Goal: Information Seeking & Learning: Learn about a topic

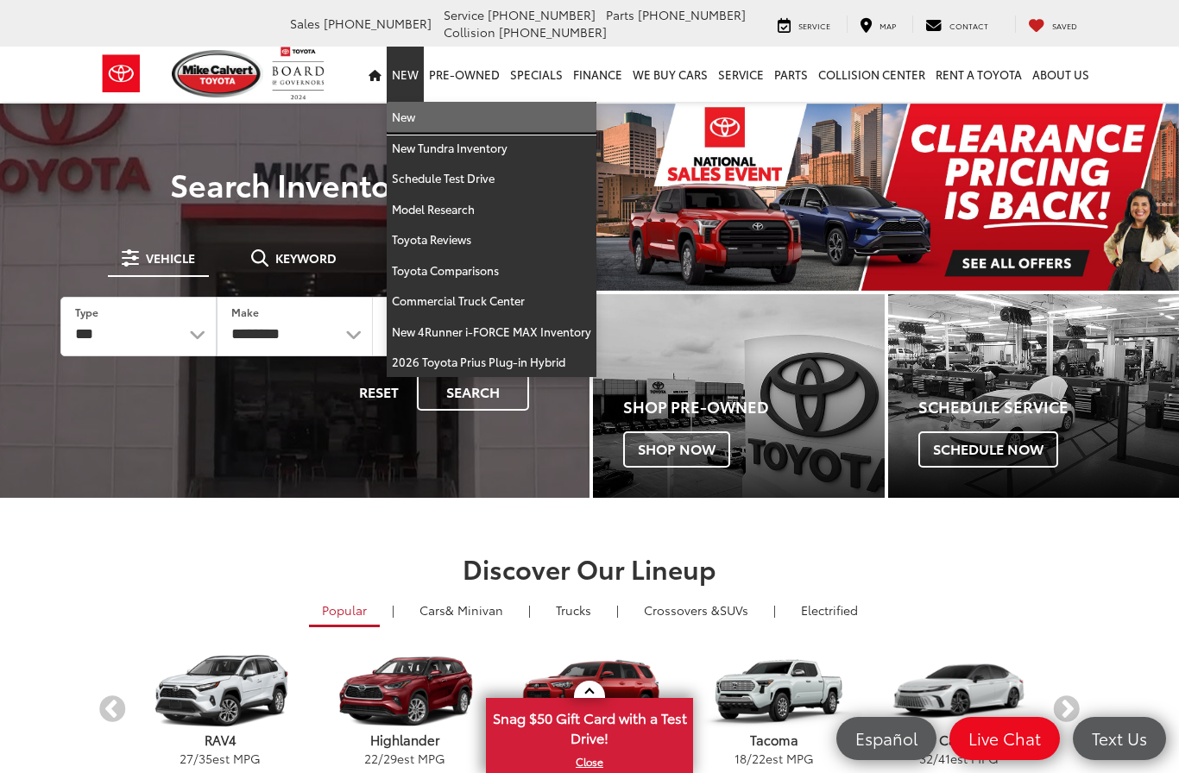
click at [436, 123] on link "New" at bounding box center [492, 117] width 210 height 31
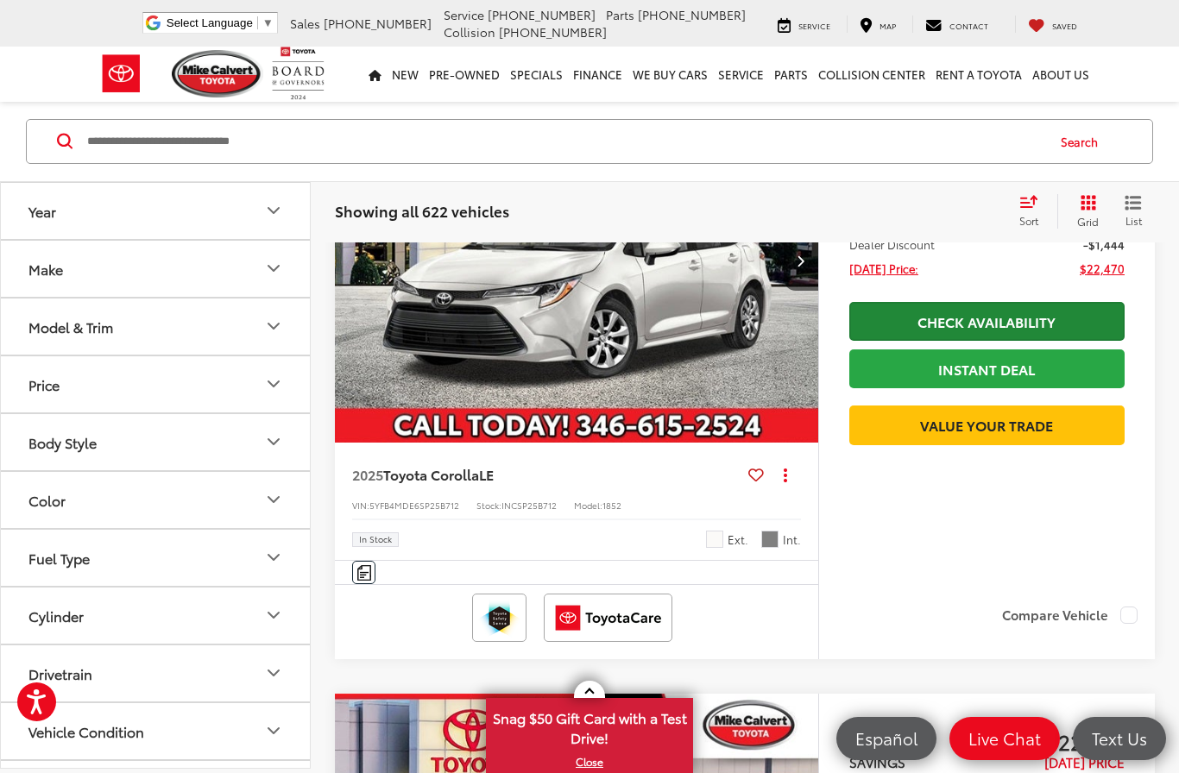
scroll to position [453, 0]
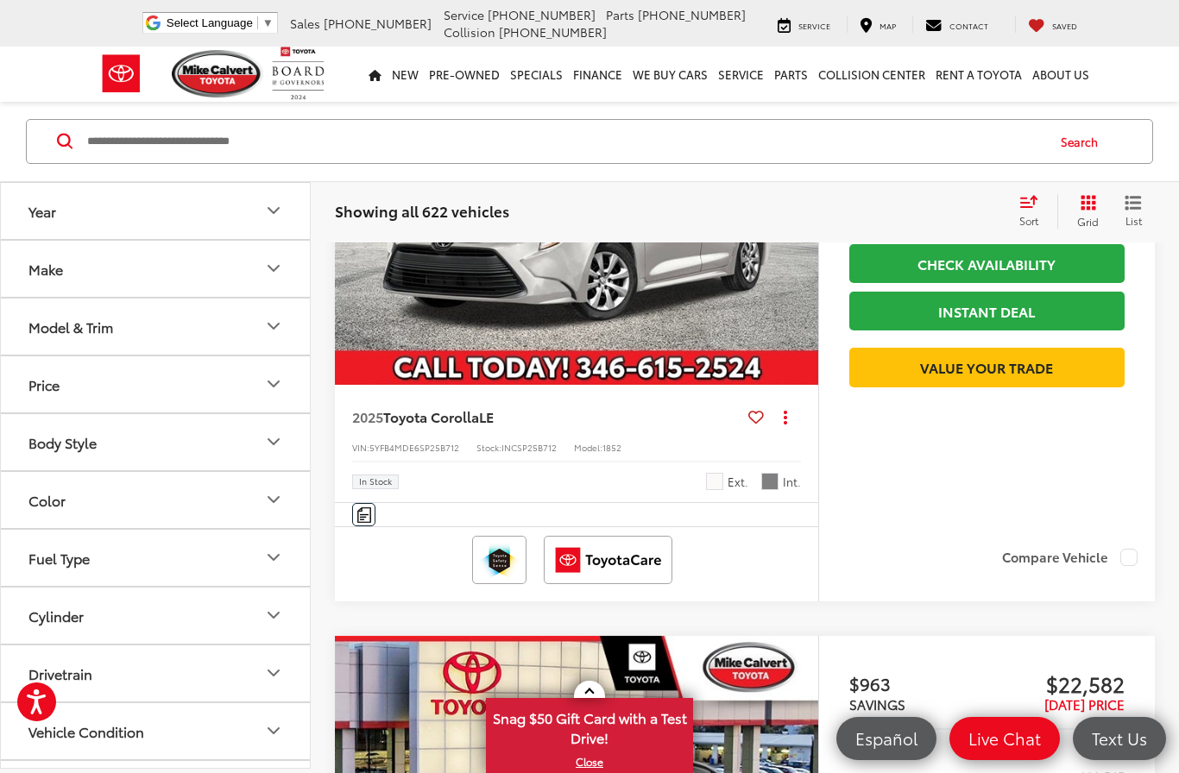
click at [279, 333] on icon "Model & Trim" at bounding box center [273, 327] width 21 height 21
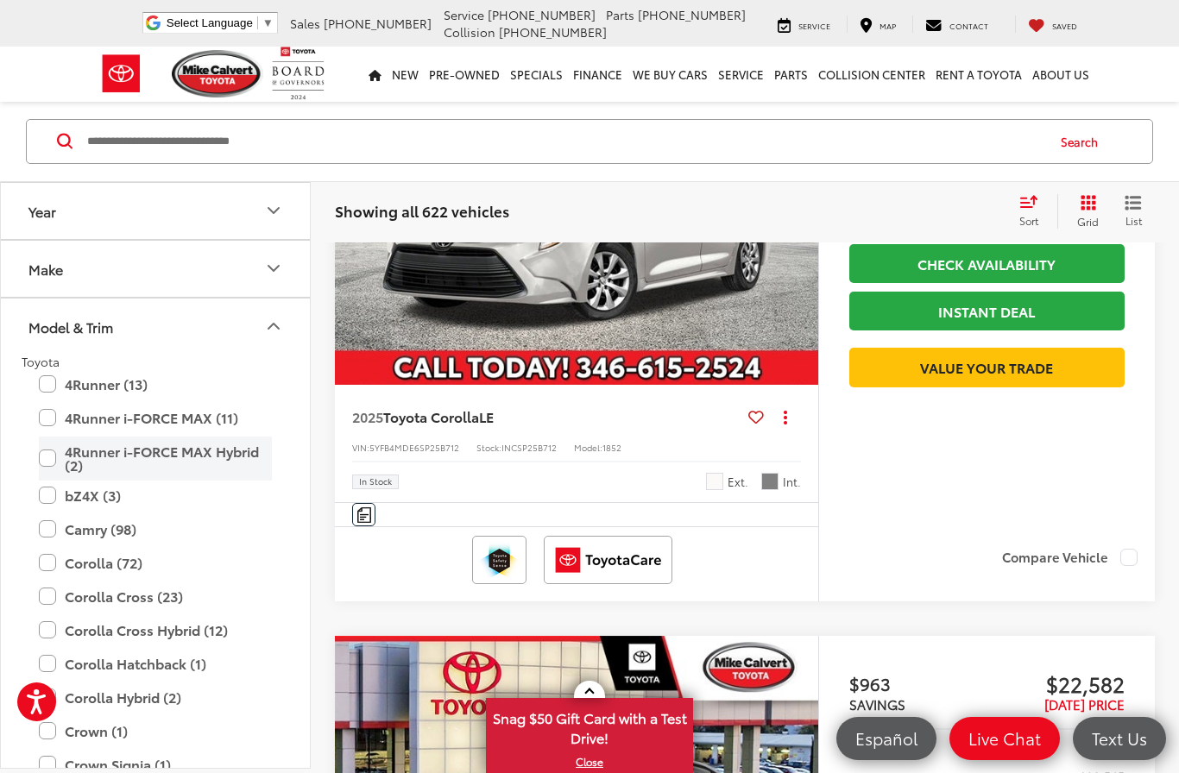
click at [224, 445] on label "4Runner i-FORCE MAX Hybrid (2)" at bounding box center [155, 459] width 233 height 44
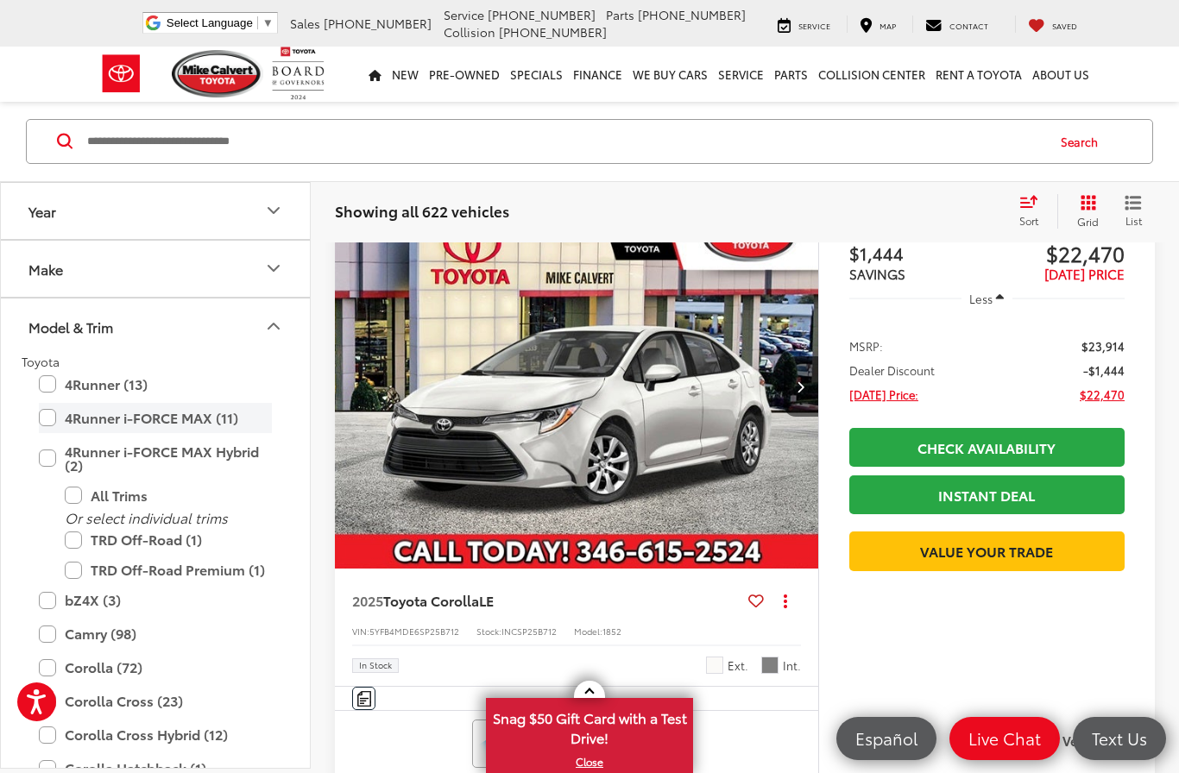
scroll to position [229, 0]
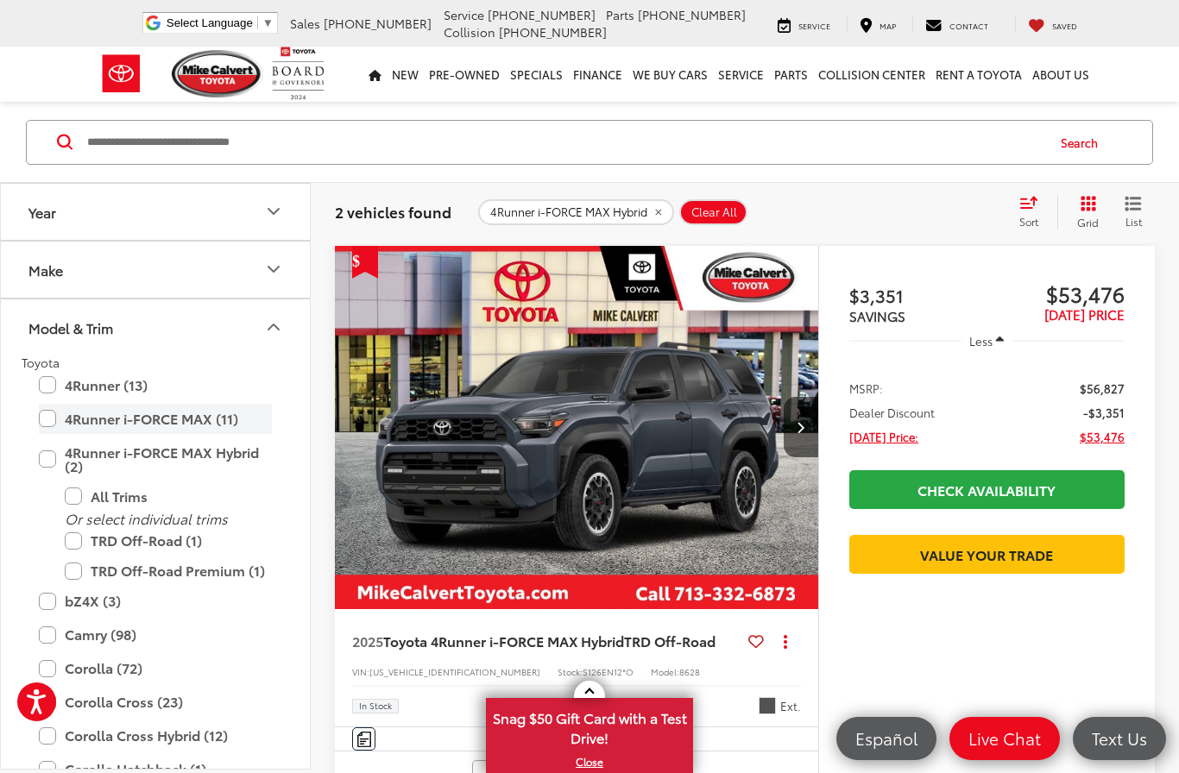
click at [202, 414] on label "4Runner i-FORCE MAX (11)" at bounding box center [155, 419] width 233 height 30
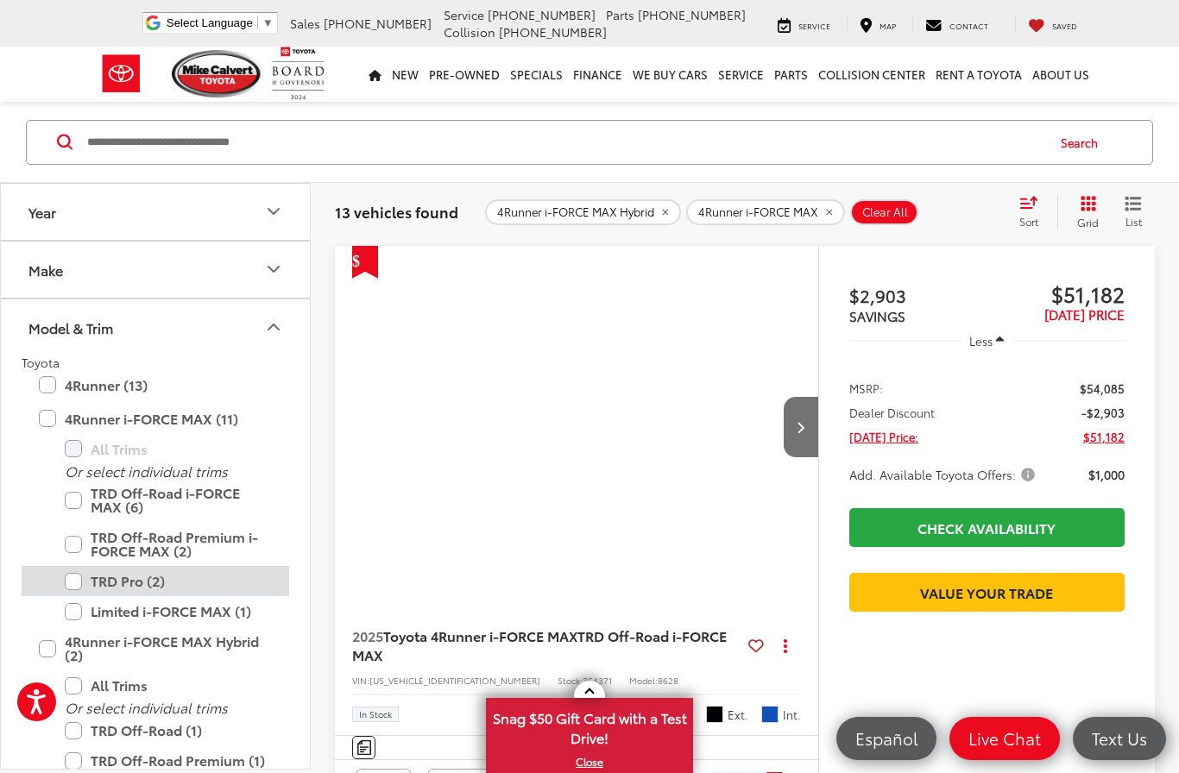
click at [142, 580] on label "TRD Pro (2)" at bounding box center [168, 581] width 207 height 30
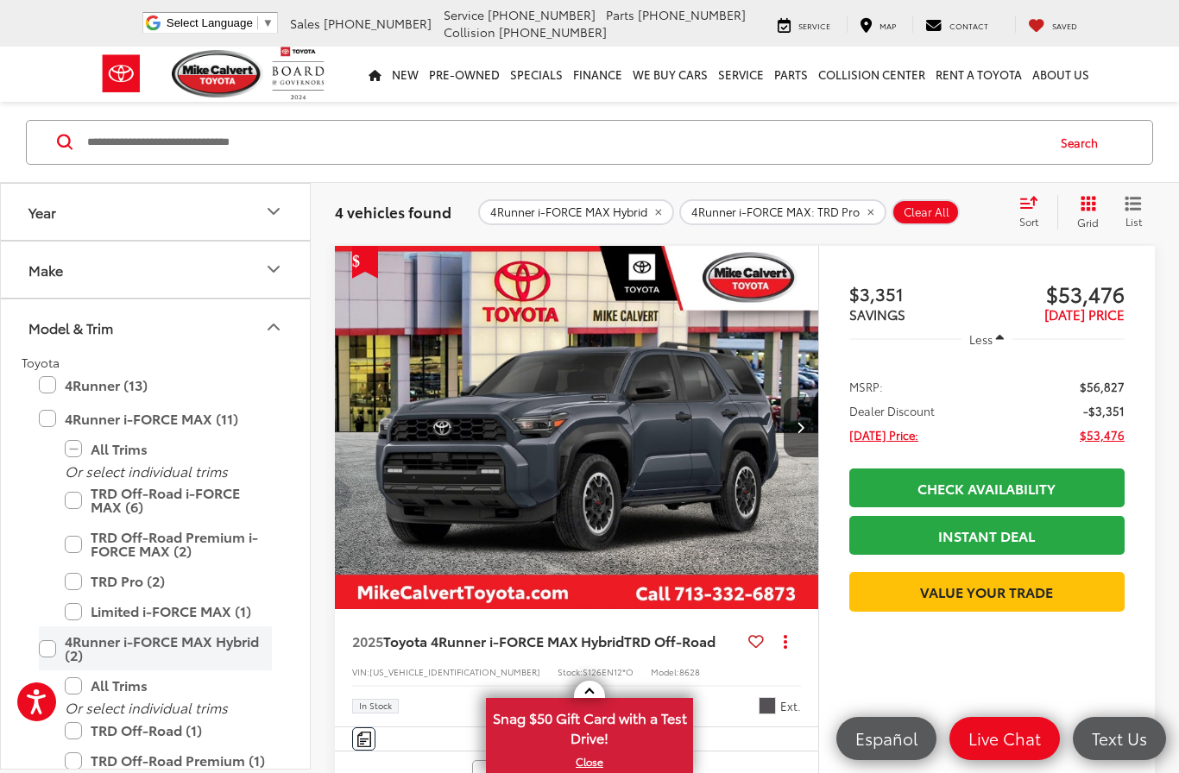
click at [48, 652] on label "4Runner i-FORCE MAX Hybrid (2)" at bounding box center [155, 649] width 233 height 44
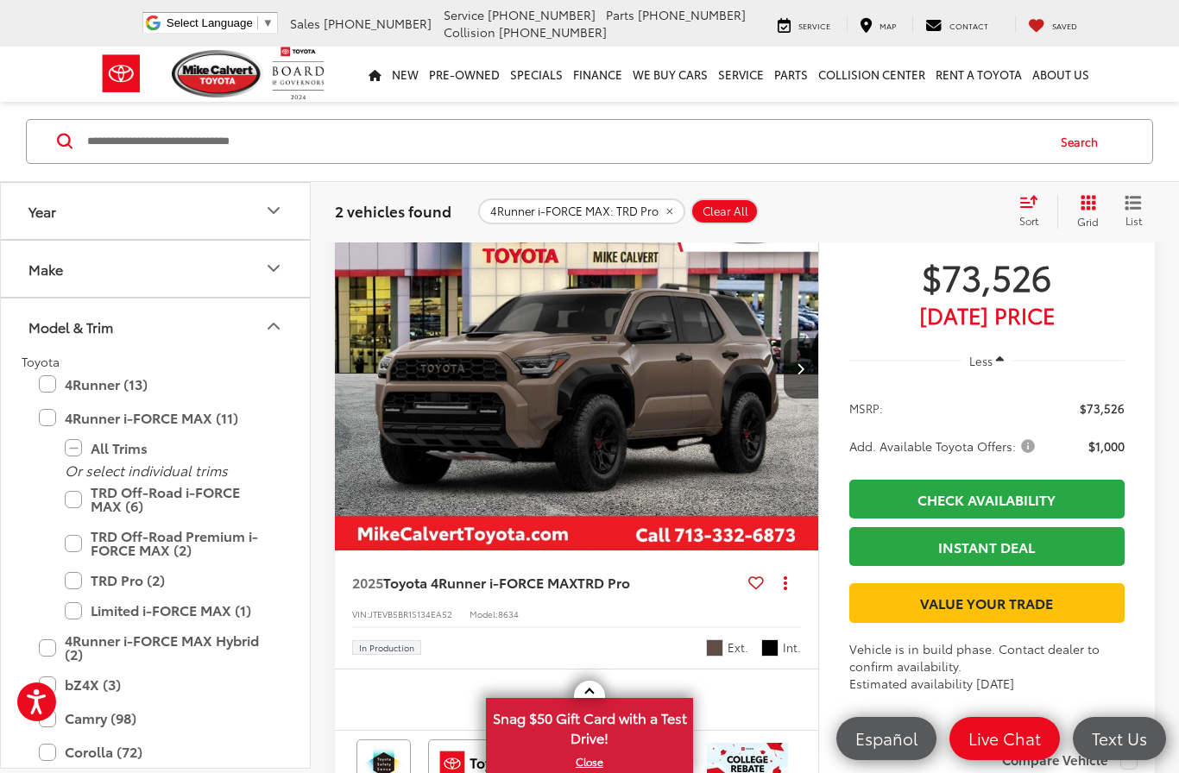
scroll to position [914, 0]
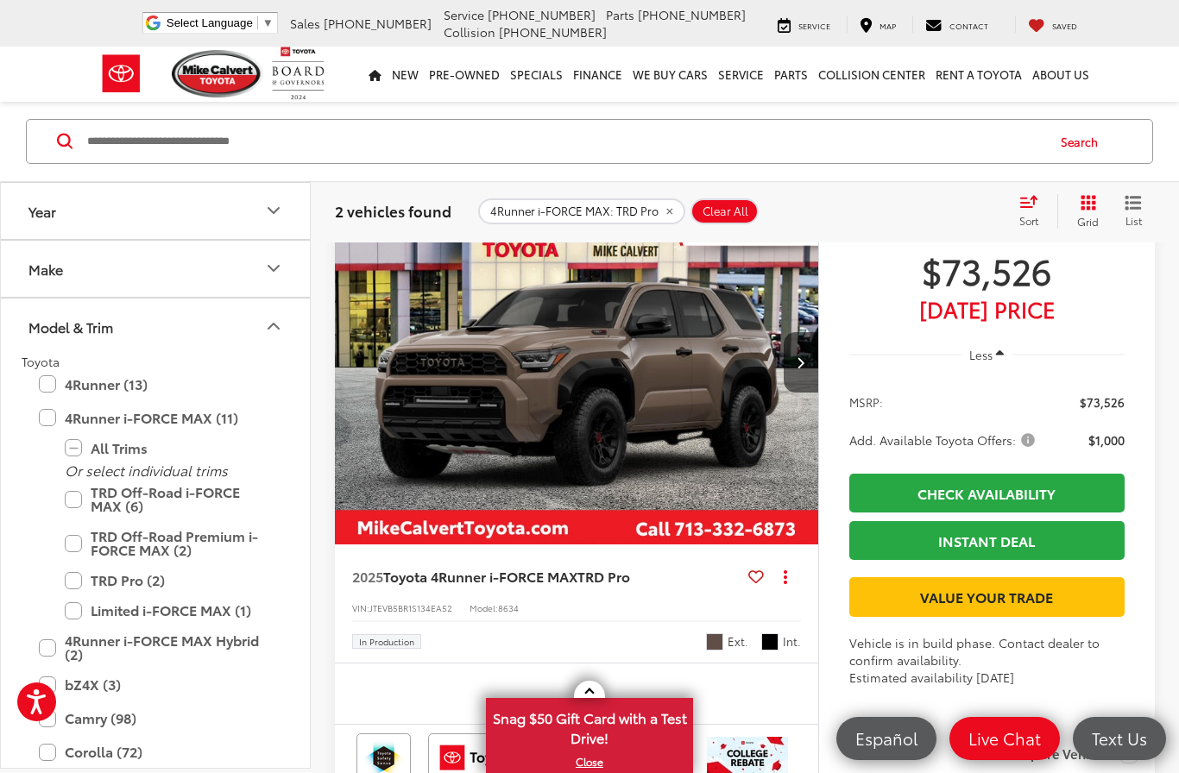
click at [563, 586] on span "Toyota 4Runner i-FORCE MAX" at bounding box center [480, 576] width 194 height 20
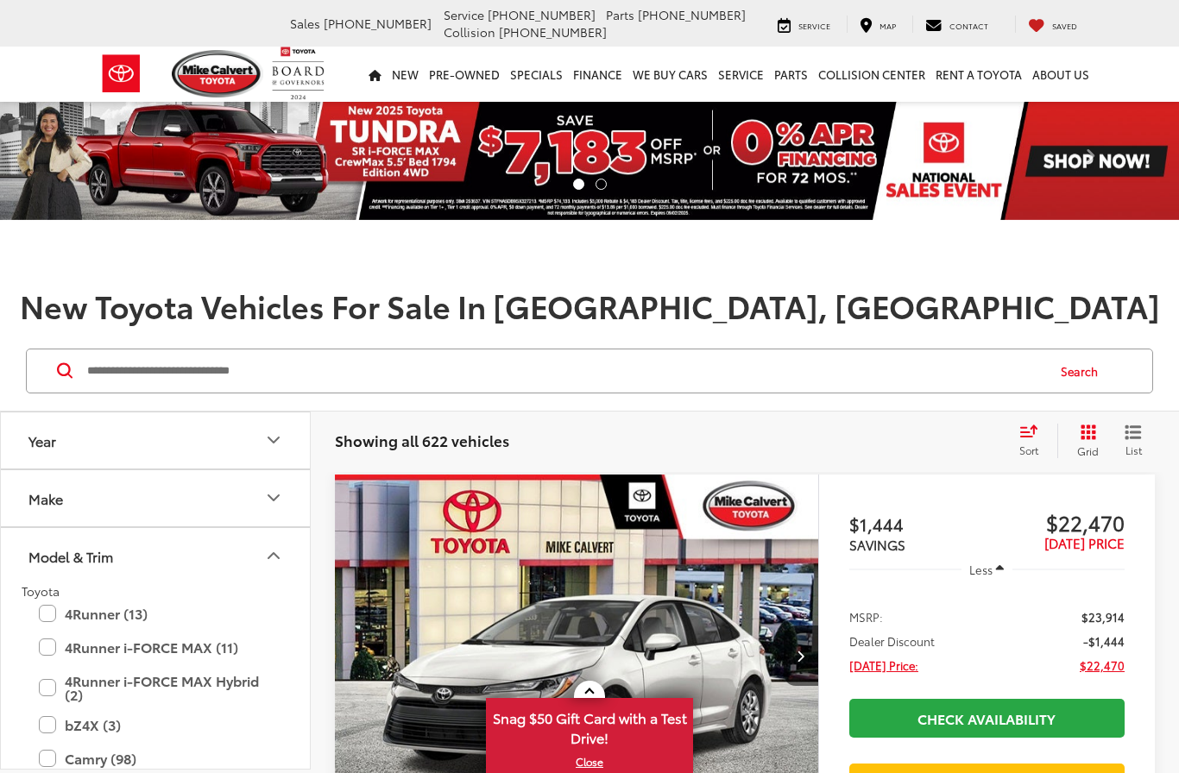
scroll to position [15, 0]
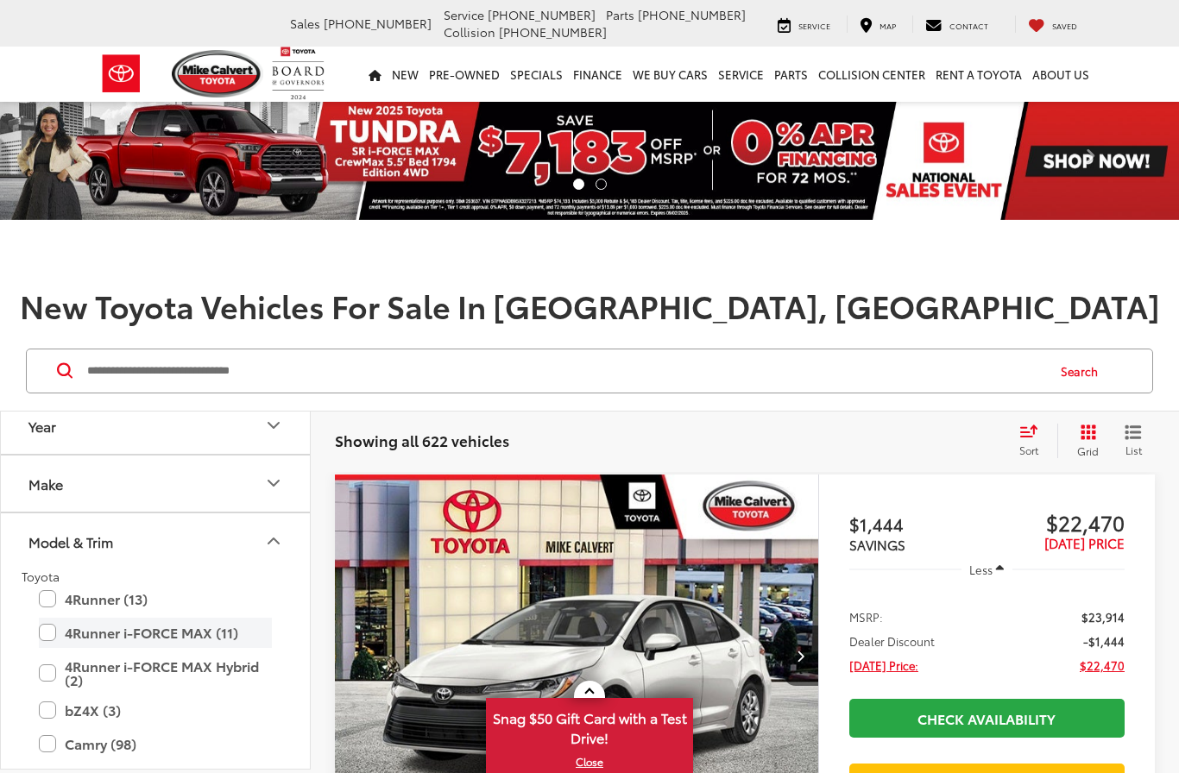
drag, startPoint x: 0, startPoint y: 0, endPoint x: 186, endPoint y: 631, distance: 657.7
click at [186, 631] on label "4Runner i-FORCE MAX (11)" at bounding box center [155, 633] width 233 height 30
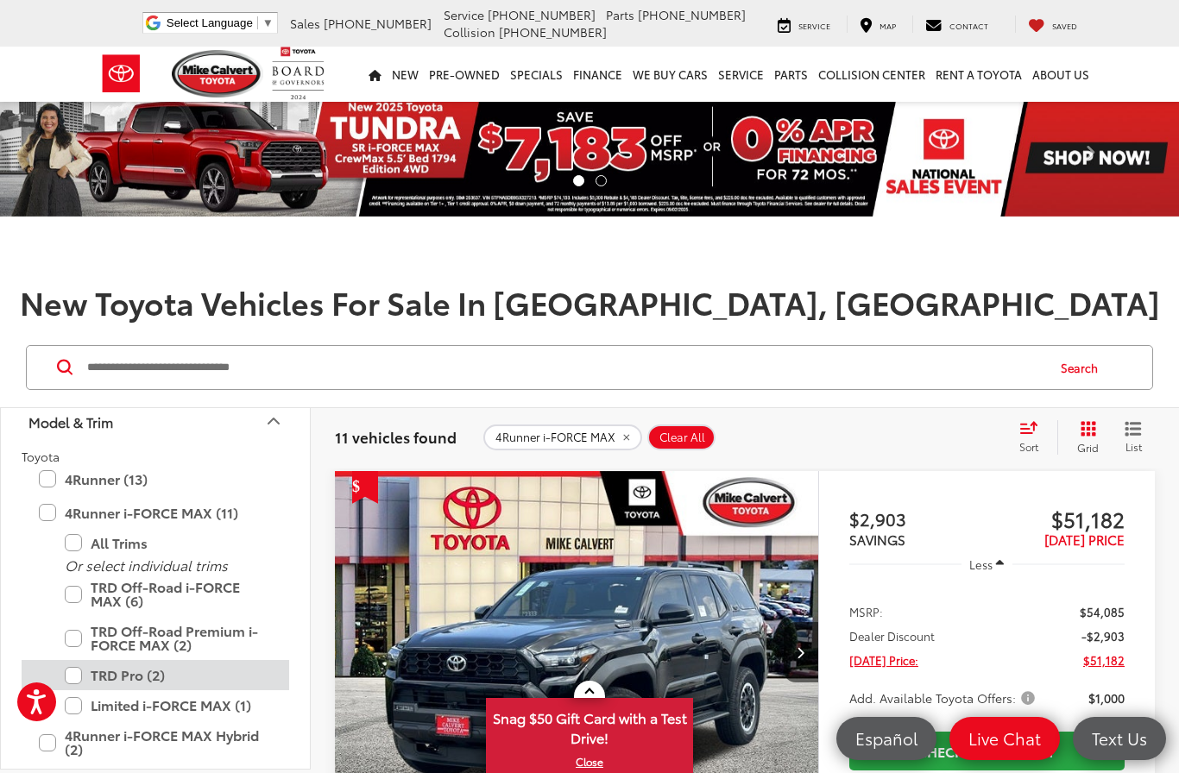
click at [167, 679] on label "TRD Pro (2)" at bounding box center [168, 675] width 207 height 30
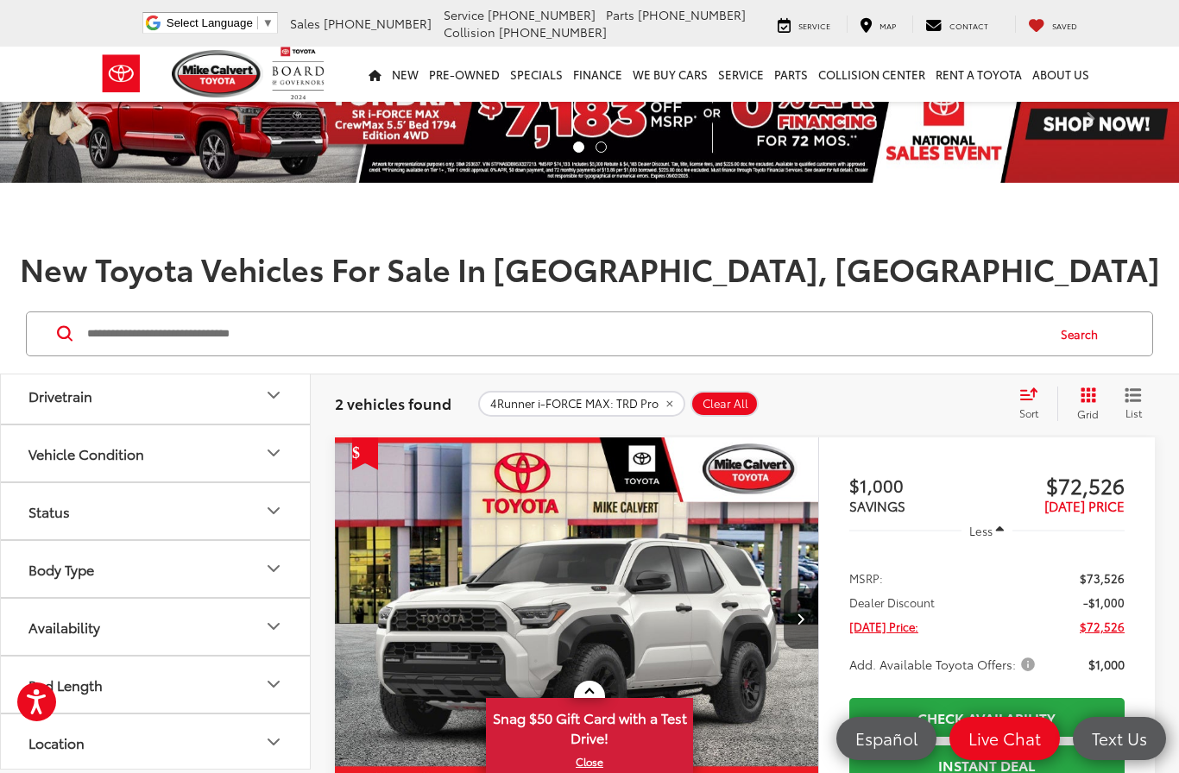
scroll to position [1610, 0]
click at [256, 538] on button "Status" at bounding box center [156, 513] width 311 height 56
click at [169, 570] on div "In Production (2)" at bounding box center [156, 584] width 268 height 28
click at [134, 556] on label "In Production (2)" at bounding box center [83, 555] width 123 height 28
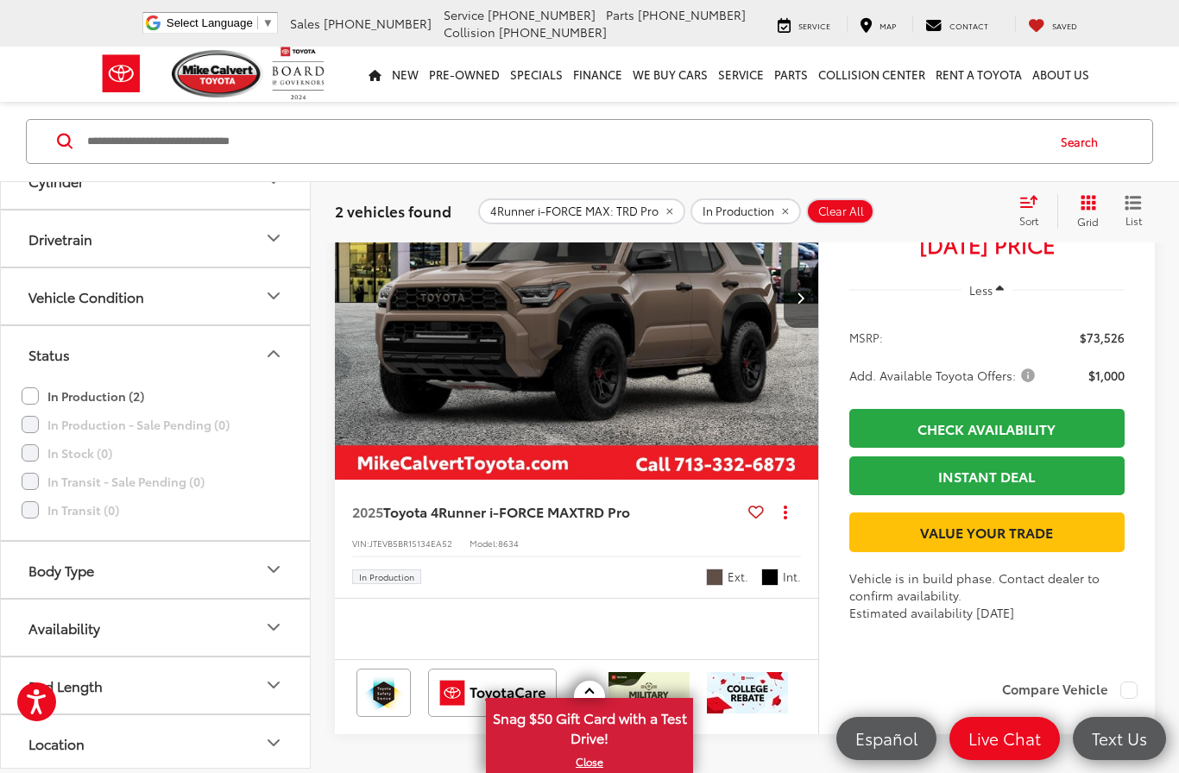
scroll to position [1277, 0]
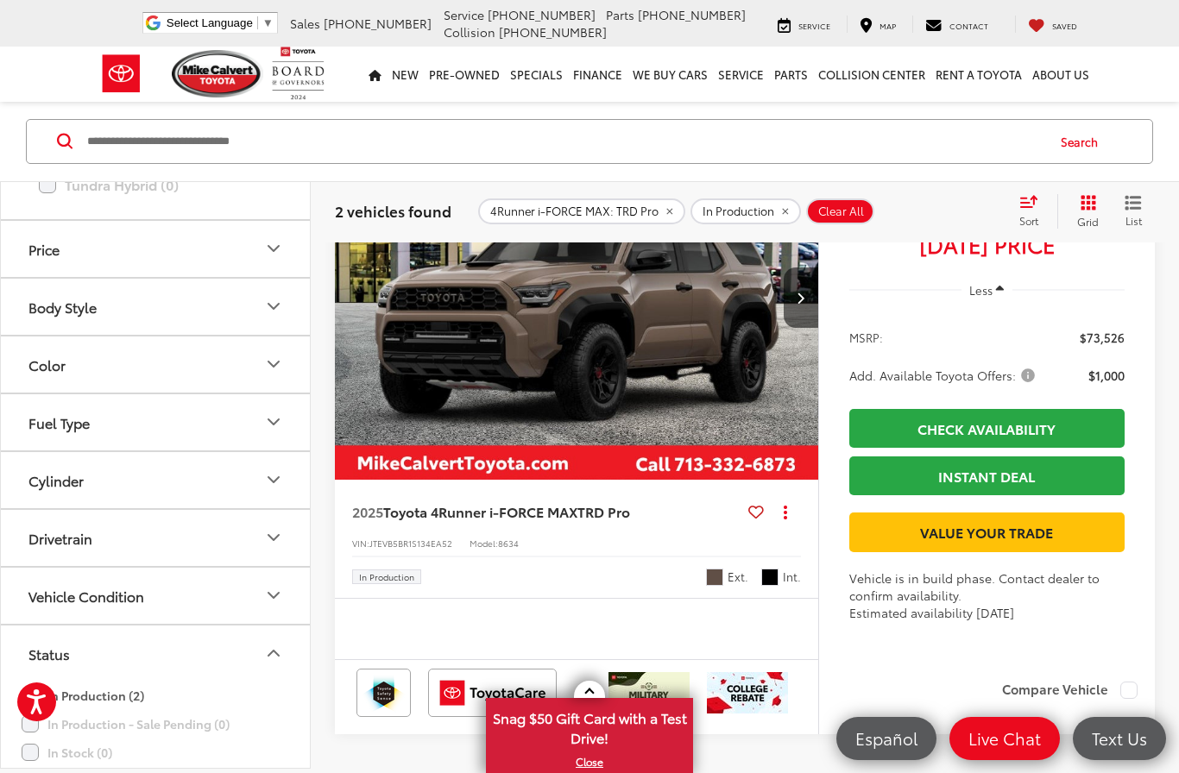
click at [560, 521] on span "Toyota 4Runner i-FORCE MAX" at bounding box center [480, 512] width 194 height 20
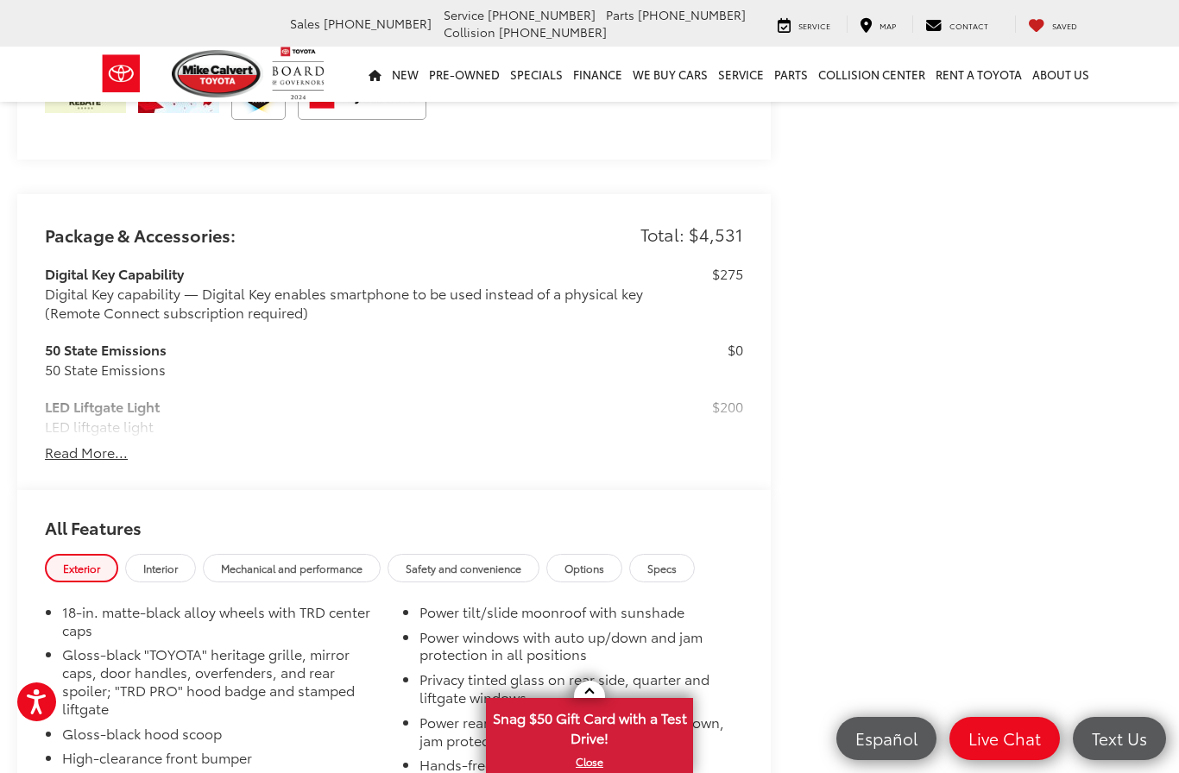
scroll to position [1218, 0]
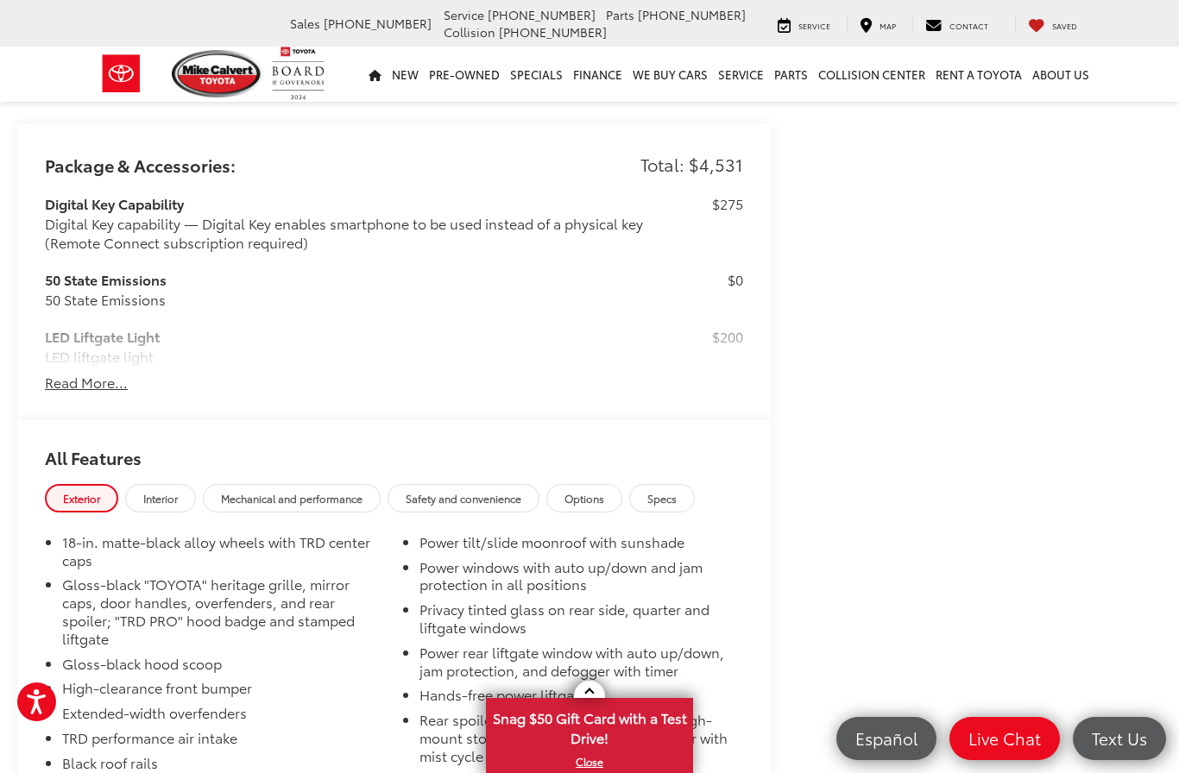
click at [604, 491] on span "Options" at bounding box center [585, 498] width 40 height 15
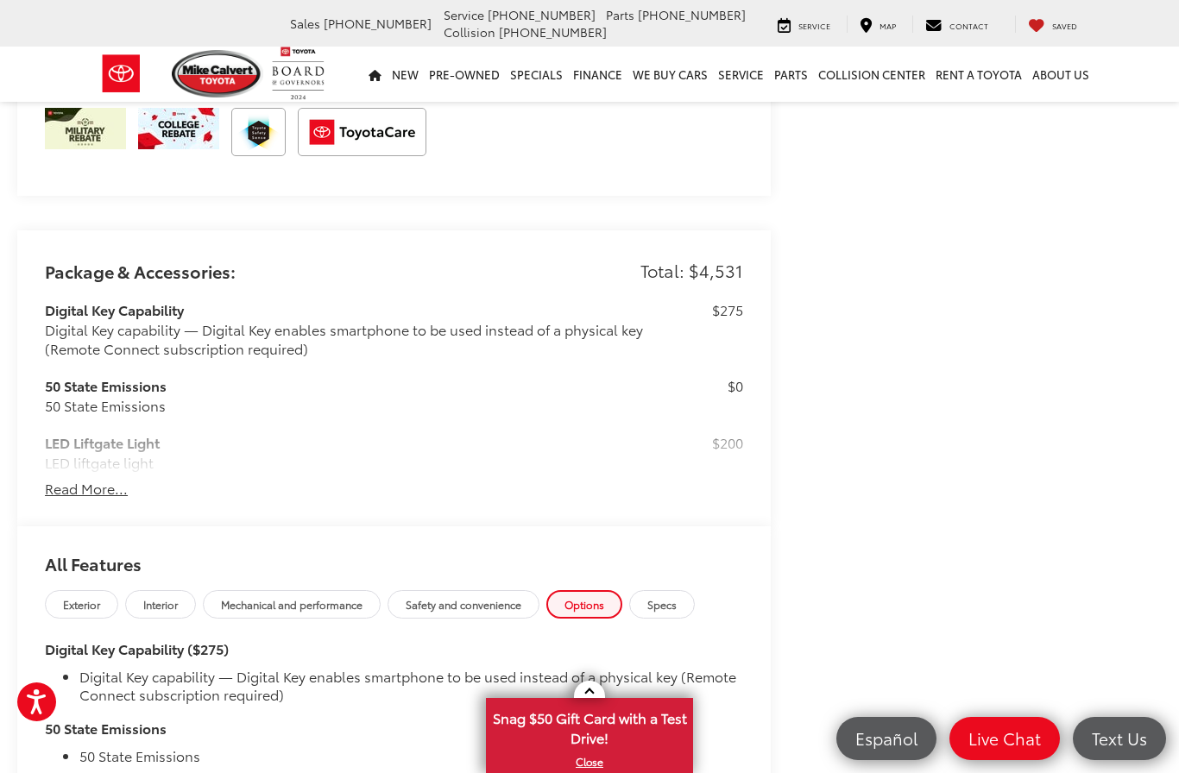
scroll to position [1114, 0]
click at [155, 596] on span "Interior" at bounding box center [160, 603] width 35 height 15
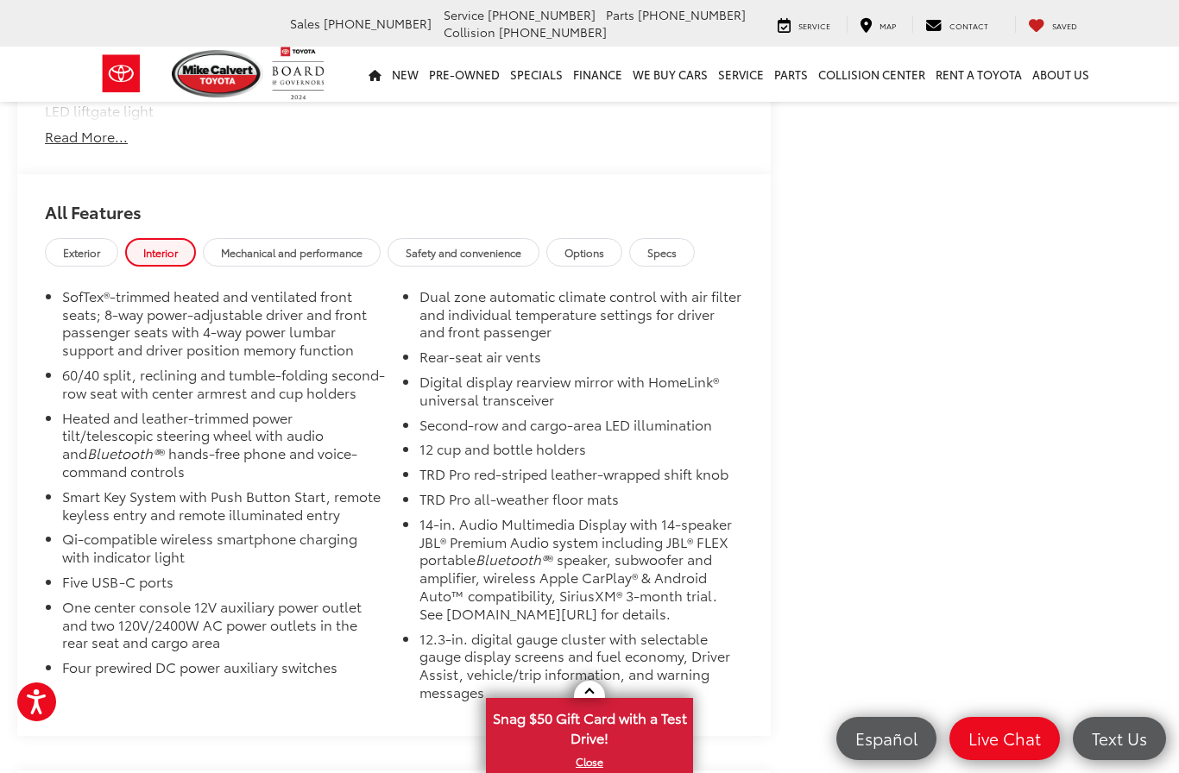
scroll to position [1465, 0]
click at [471, 244] on span "Safety and convenience" at bounding box center [464, 251] width 116 height 15
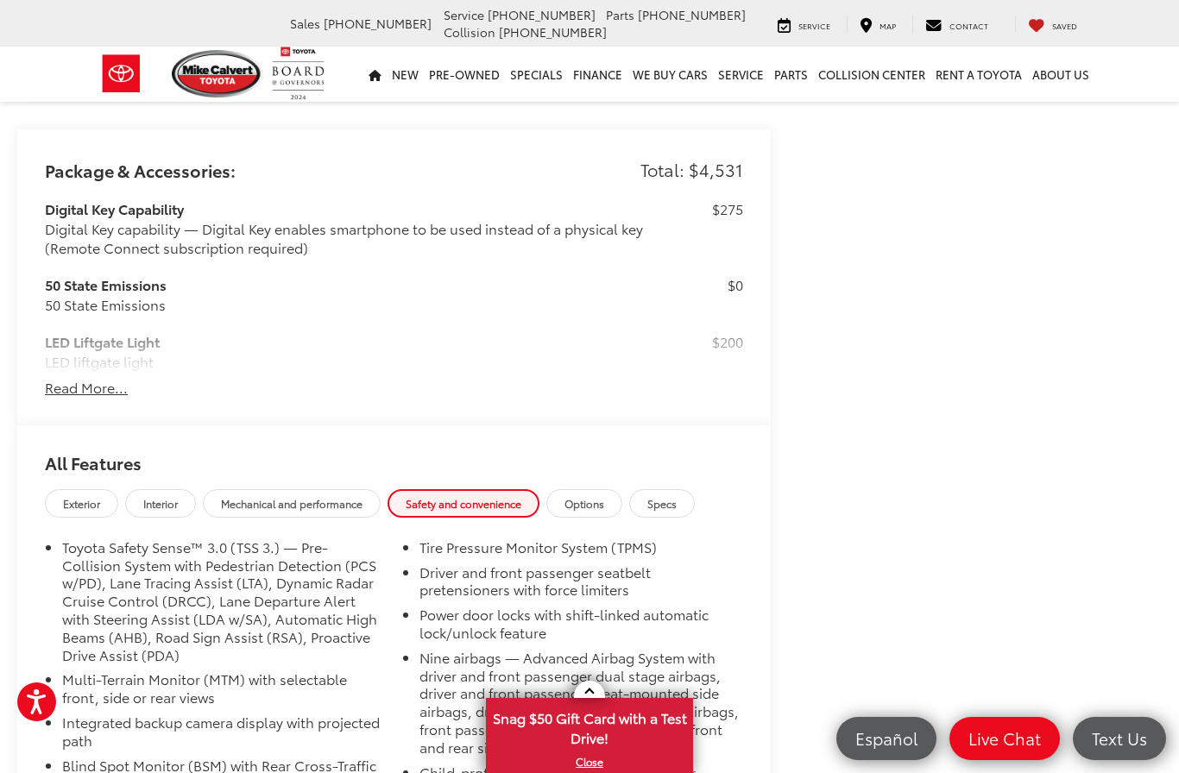
scroll to position [1214, 0]
